Goal: Information Seeking & Learning: Find specific fact

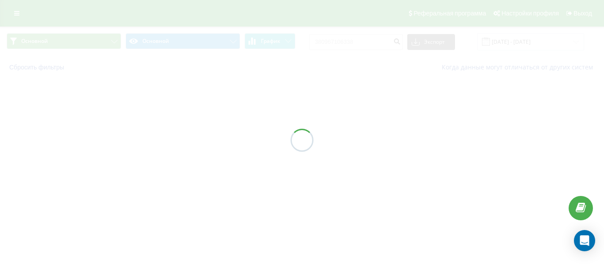
click at [351, 42] on div at bounding box center [302, 140] width 604 height 280
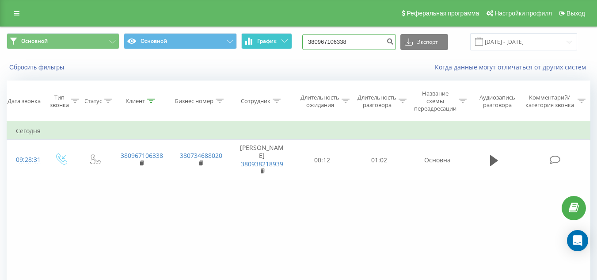
drag, startPoint x: 364, startPoint y: 42, endPoint x: 256, endPoint y: 45, distance: 107.9
click at [256, 45] on div "Основной Основной График 380967106338 Экспорт .csv .xls .xlsx [DATE] - [DATE]" at bounding box center [299, 41] width 584 height 17
type input "0635893227"
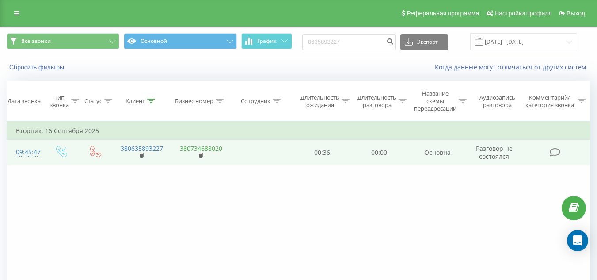
click at [214, 150] on link "380734688020" at bounding box center [201, 148] width 42 height 8
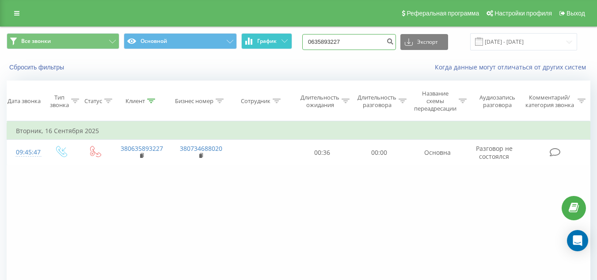
drag, startPoint x: 367, startPoint y: 42, endPoint x: 278, endPoint y: 41, distance: 89.3
click at [278, 41] on div "Все звонки Основной График 0635893227 Экспорт .csv .xls .xlsx [DATE] - [DATE]" at bounding box center [299, 41] width 584 height 17
click at [367, 38] on input "0635893227" at bounding box center [349, 42] width 94 height 16
drag, startPoint x: 368, startPoint y: 39, endPoint x: 303, endPoint y: 39, distance: 65.0
click at [303, 39] on div "Все звонки Основной График 0635893227 Экспорт .csv .xls .xlsx [DATE] - [DATE]" at bounding box center [299, 41] width 584 height 17
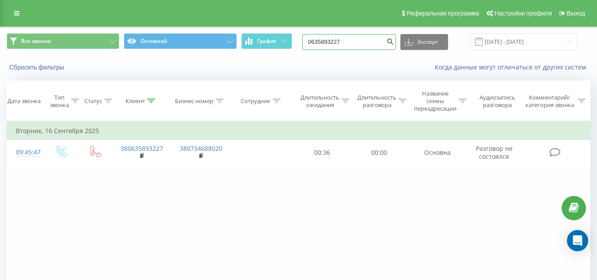
paste input "380994262108"
type input "380994262108"
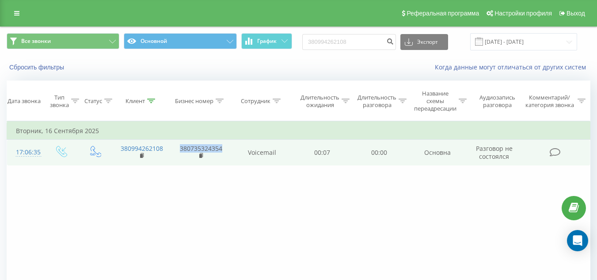
drag, startPoint x: 226, startPoint y: 146, endPoint x: 178, endPoint y: 146, distance: 48.2
click at [178, 146] on td "380735324354" at bounding box center [200, 153] width 59 height 26
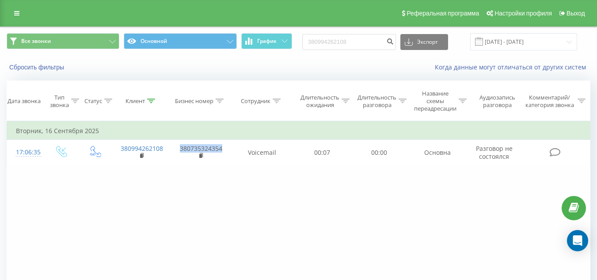
copy link "380735324354"
click at [77, 213] on div "Фильтровать по условию Равно Введите значение Отмена OK Фильтровать по условию …" at bounding box center [299, 220] width 584 height 199
